Goal: Find contact information: Find contact information

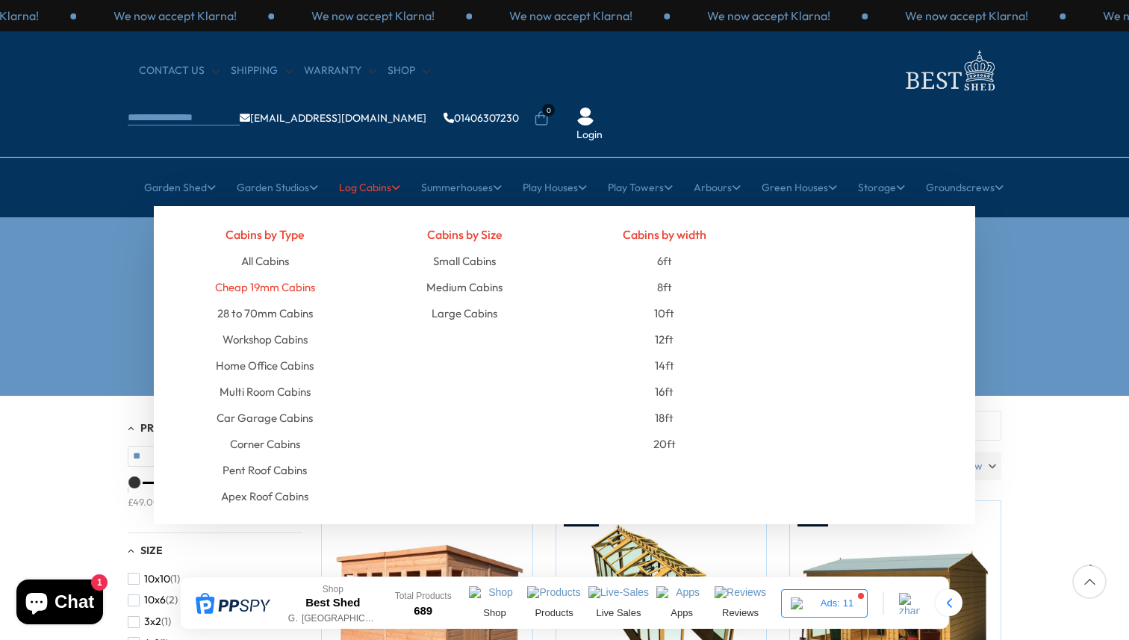
scroll to position [103, 0]
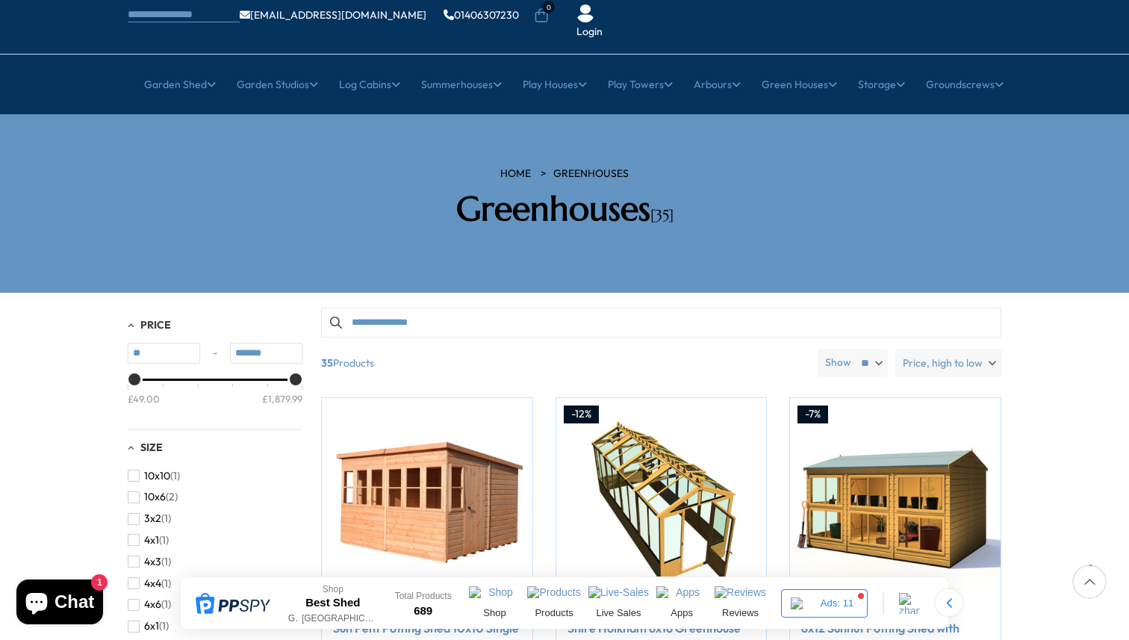
click at [12, 191] on section "HOME Greenhouses Greenhouses [35]" at bounding box center [564, 203] width 1129 height 178
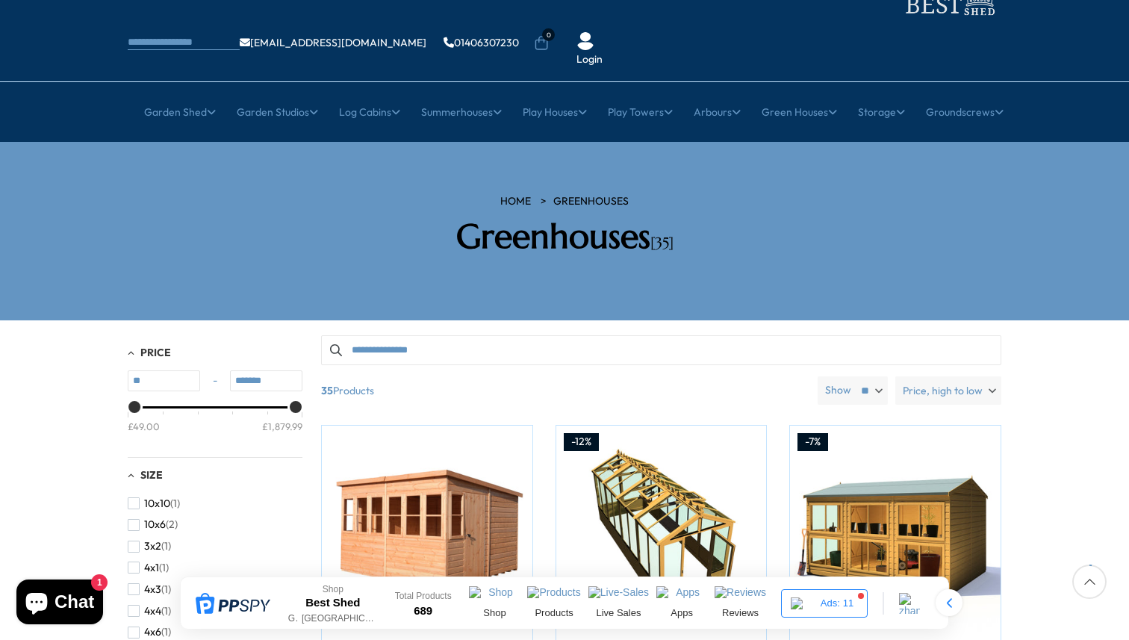
scroll to position [0, 0]
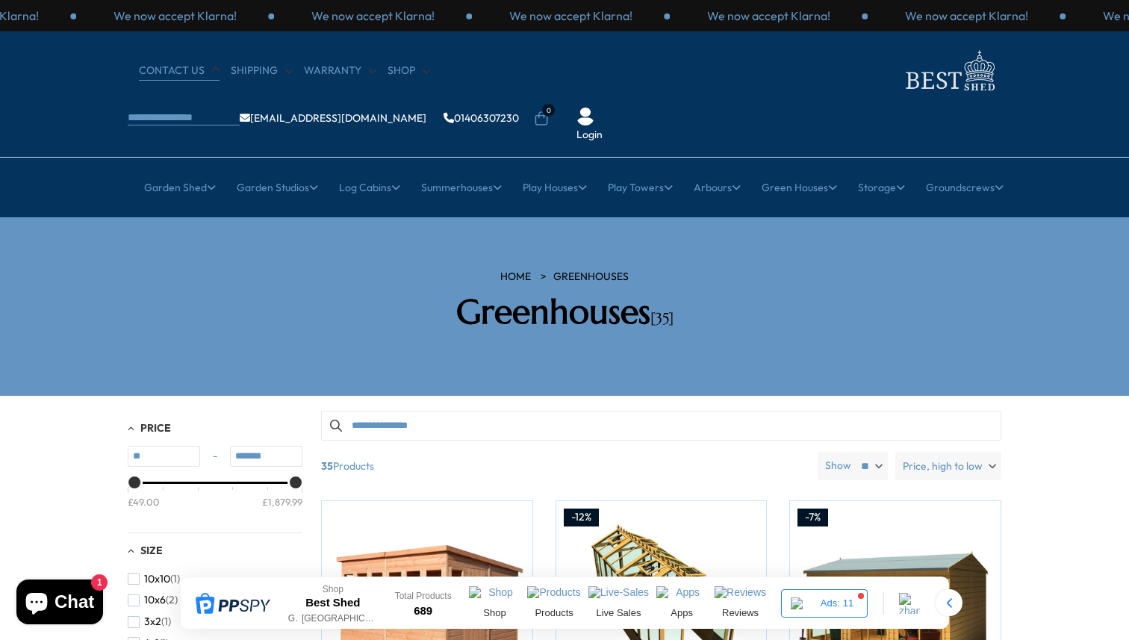
click at [152, 67] on link "CONTACT US" at bounding box center [179, 70] width 81 height 15
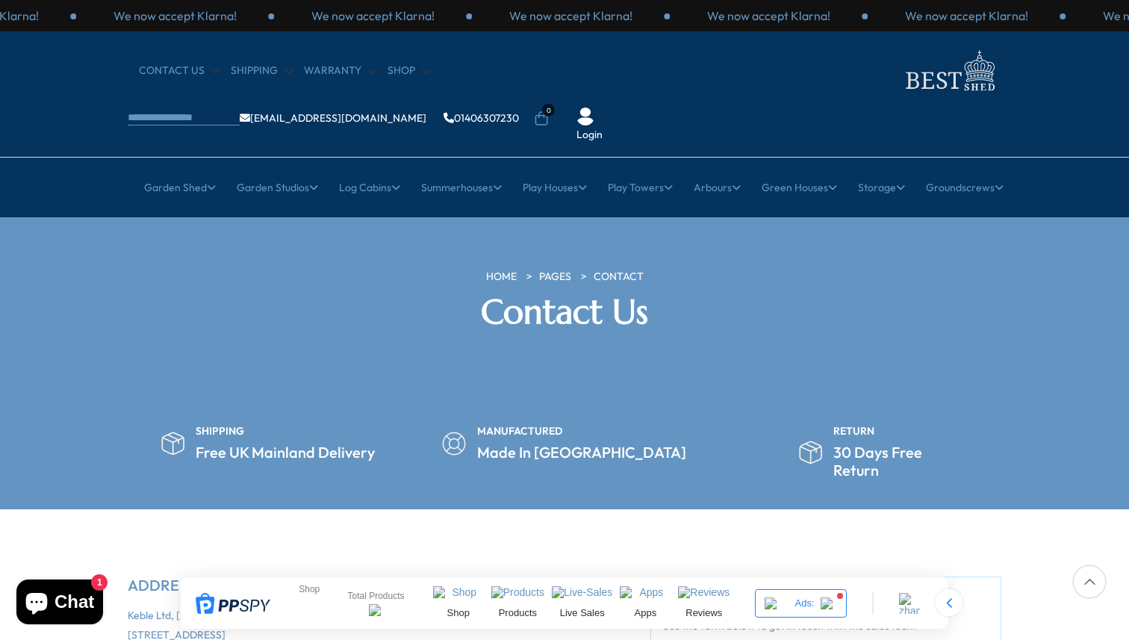
click at [897, 75] on img at bounding box center [949, 70] width 105 height 49
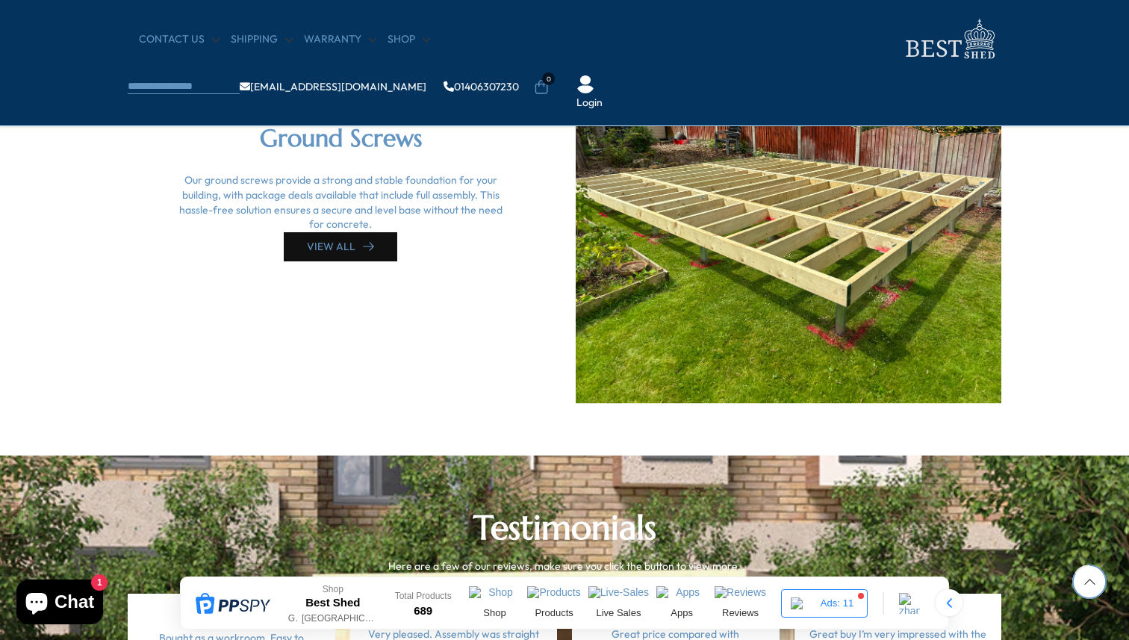
scroll to position [3159, 0]
